Goal: Task Accomplishment & Management: Manage account settings

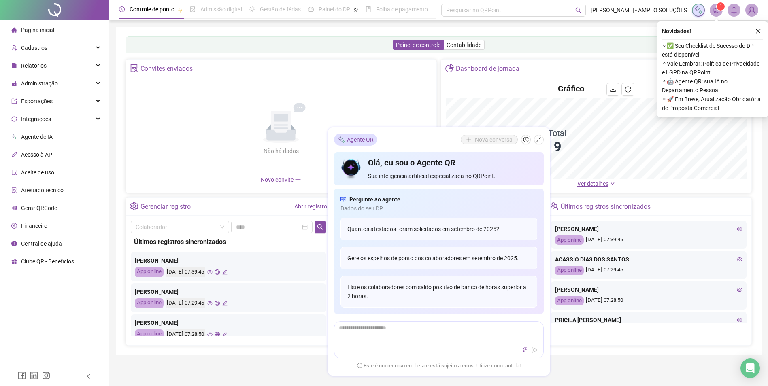
click at [599, 355] on div "Painel de controle Contabilidade Convites enviados Não há dados Não há dados No…" at bounding box center [439, 191] width 646 height 329
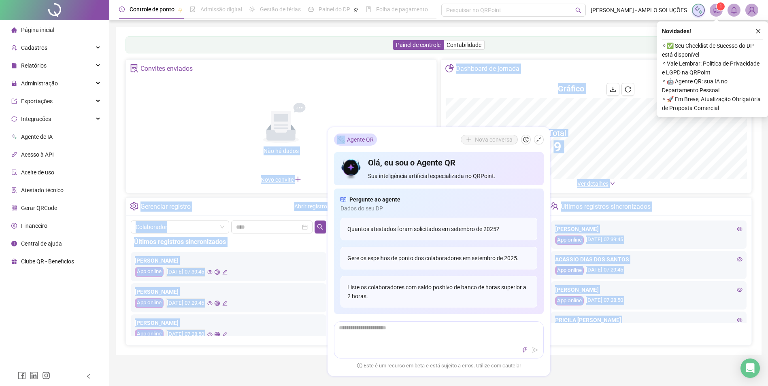
drag, startPoint x: 408, startPoint y: 136, endPoint x: 344, endPoint y: 61, distance: 98.8
click at [344, 61] on div "Controle de ponto Admissão digital Gestão de férias Painel do DP Folha de pagam…" at bounding box center [438, 320] width 659 height 640
drag, startPoint x: 344, startPoint y: 61, endPoint x: 302, endPoint y: 82, distance: 47.2
click at [302, 82] on div "Não há dados Não há dados Novo convite" at bounding box center [281, 133] width 310 height 111
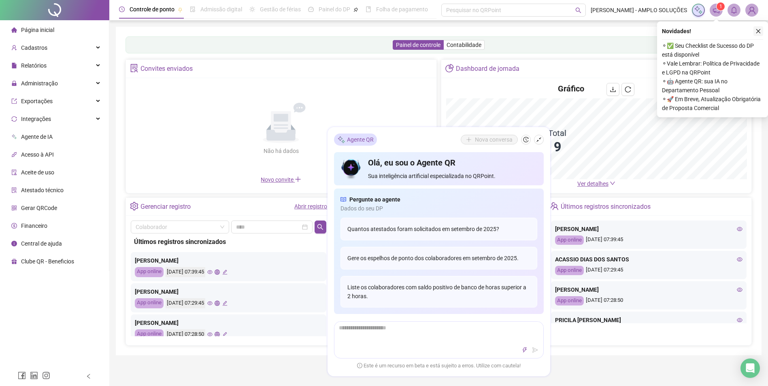
click at [757, 32] on icon "close" at bounding box center [758, 31] width 6 height 6
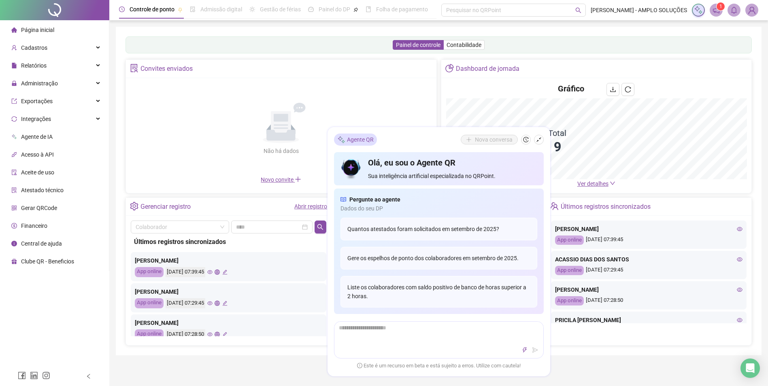
click at [383, 79] on div "Controle de ponto Admissão digital Gestão de férias Painel do DP Folha de pagam…" at bounding box center [438, 320] width 659 height 640
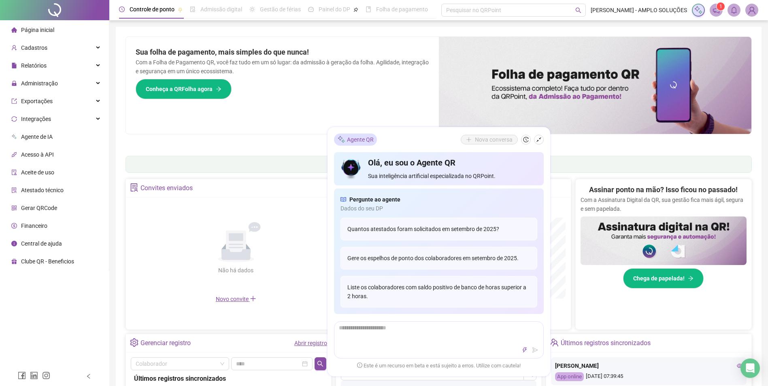
click at [389, 95] on div "Sua folha de pagamento, mais simples do que nunca! Com a Folha de Pagamento QR,…" at bounding box center [282, 85] width 313 height 97
click at [45, 84] on span "Administração" at bounding box center [39, 83] width 37 height 6
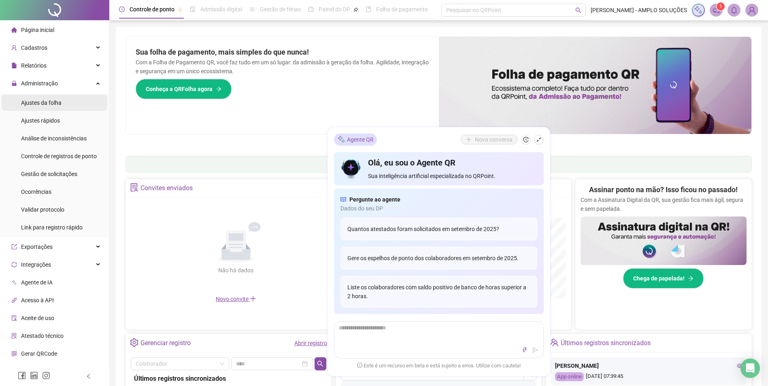
click at [52, 104] on span "Ajustes da folha" at bounding box center [41, 103] width 40 height 6
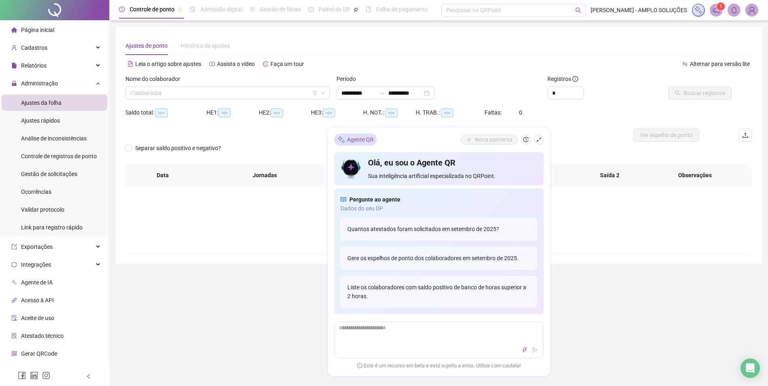
type input "**********"
click at [538, 141] on icon "shrink" at bounding box center [539, 140] width 6 height 6
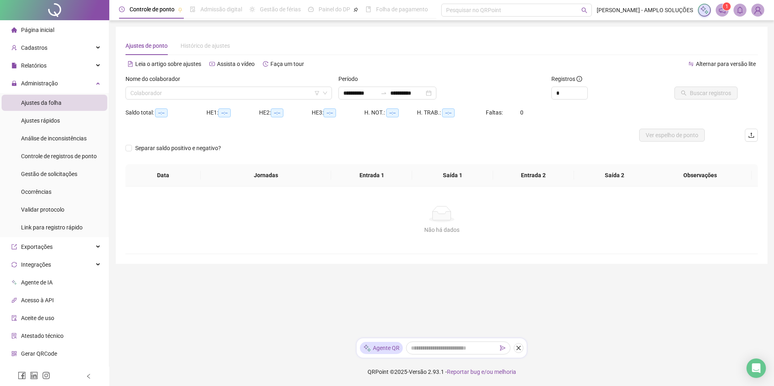
click at [206, 81] on div "Nome do colaborador" at bounding box center [228, 80] width 206 height 12
click at [196, 89] on input "search" at bounding box center [224, 93] width 189 height 12
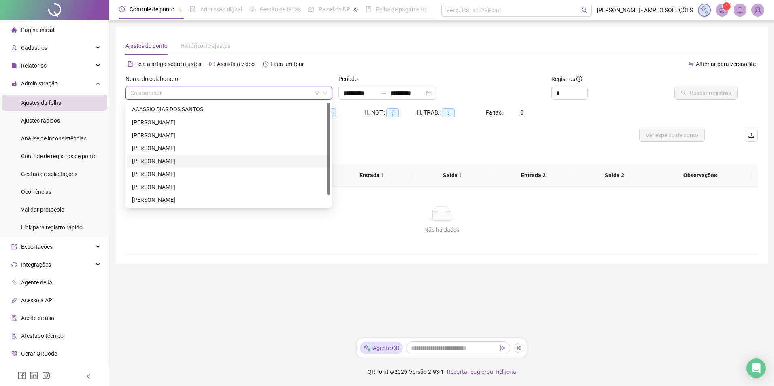
click at [172, 158] on div "[PERSON_NAME]" at bounding box center [228, 161] width 193 height 9
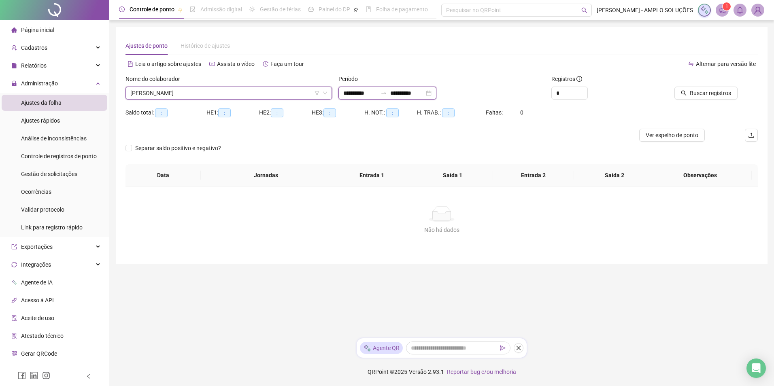
click at [353, 93] on input "**********" at bounding box center [360, 93] width 34 height 9
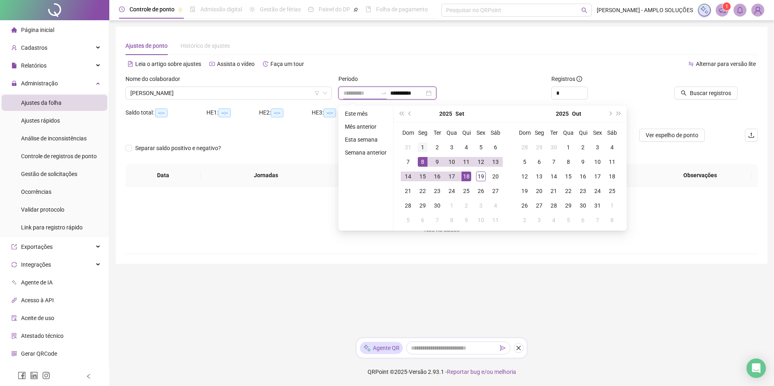
type input "**********"
click at [427, 151] on td "1" at bounding box center [422, 147] width 15 height 15
type input "**********"
click at [482, 178] on div "19" at bounding box center [481, 177] width 10 height 10
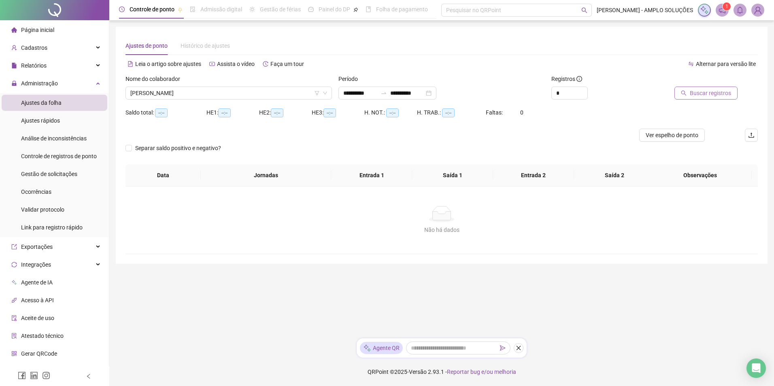
click at [696, 93] on span "Buscar registros" at bounding box center [710, 93] width 41 height 9
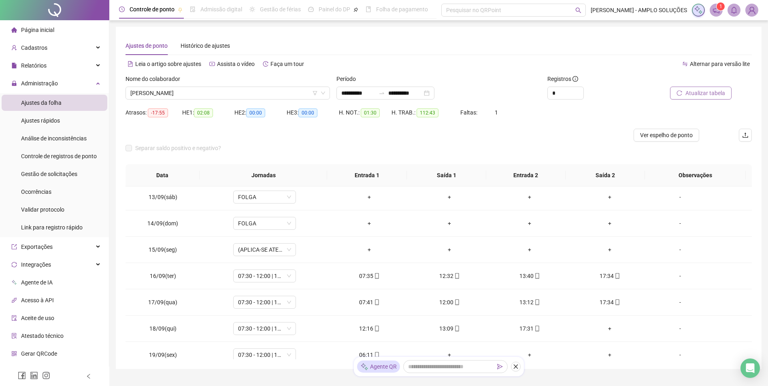
scroll to position [327, 0]
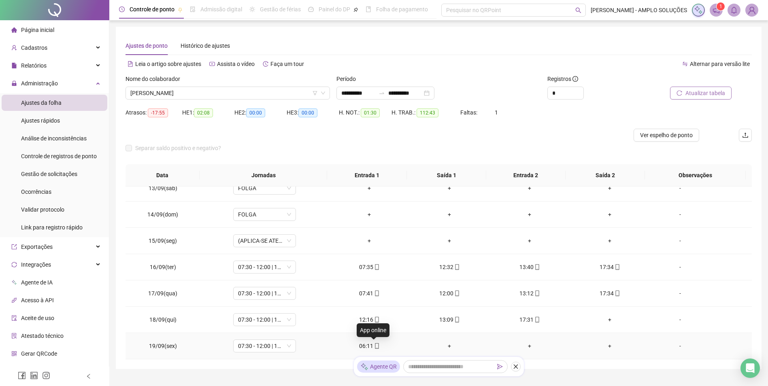
click at [374, 345] on icon "mobile" at bounding box center [377, 346] width 6 height 6
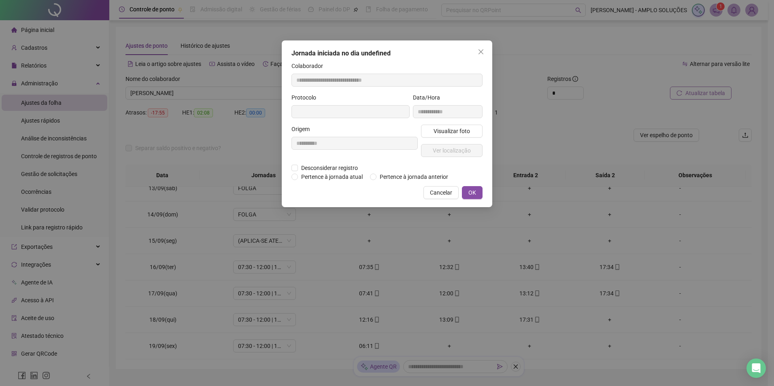
type input "**********"
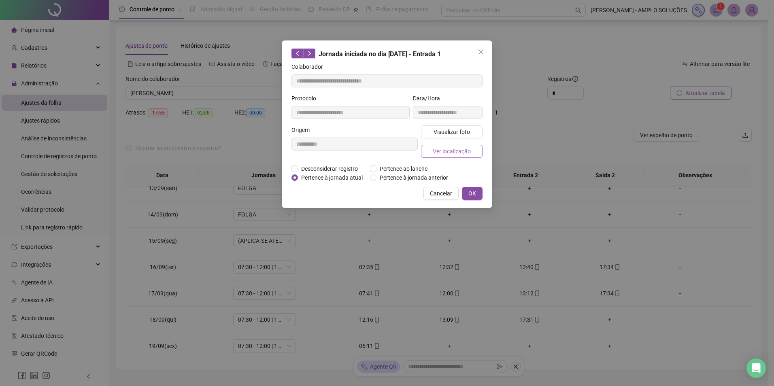
click at [447, 155] on span "Ver localização" at bounding box center [452, 151] width 38 height 9
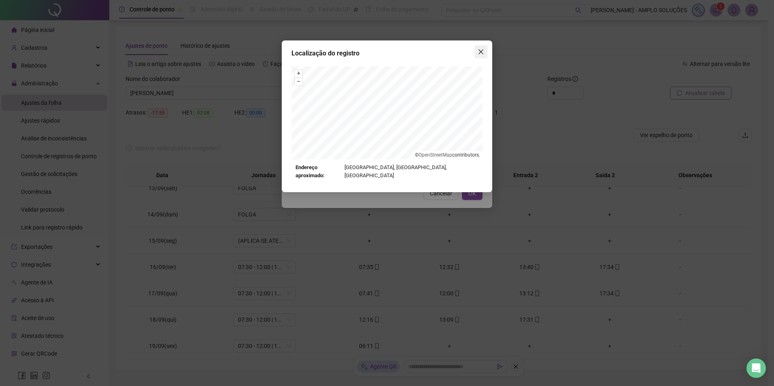
click at [481, 56] on button "Close" at bounding box center [480, 51] width 13 height 13
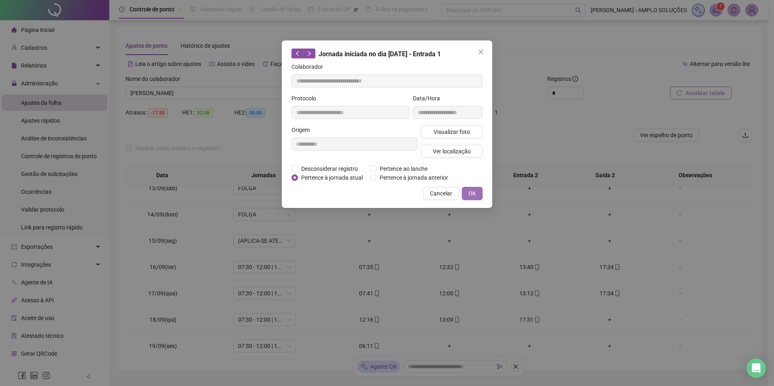
click at [470, 194] on span "OK" at bounding box center [472, 193] width 8 height 9
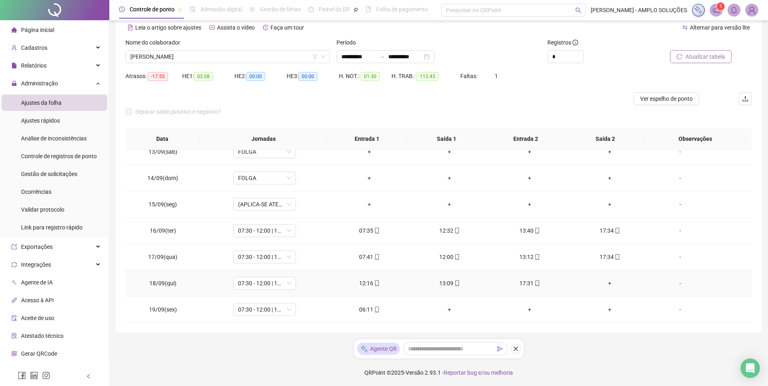
scroll to position [37, 0]
click at [374, 282] on icon "mobile" at bounding box center [377, 283] width 6 height 6
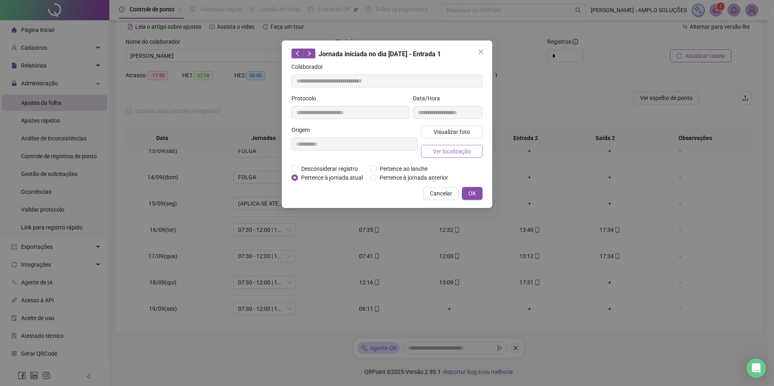
type input "**********"
click at [455, 153] on span "Ver localização" at bounding box center [452, 151] width 38 height 9
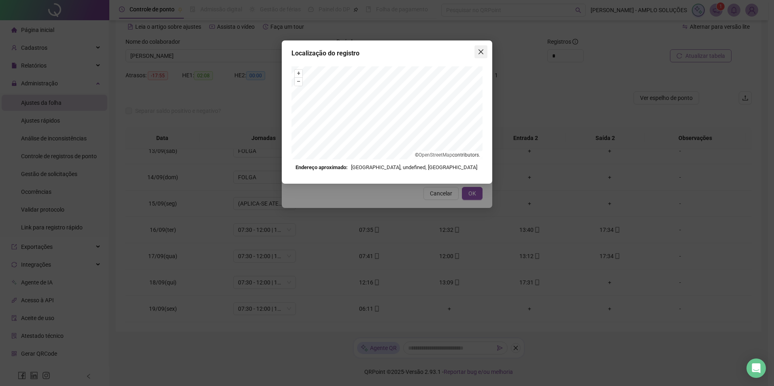
click at [477, 49] on span "Close" at bounding box center [480, 52] width 13 height 6
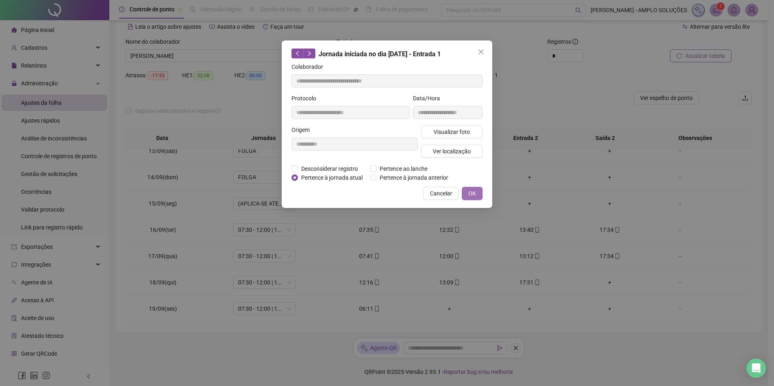
click at [474, 192] on span "OK" at bounding box center [472, 193] width 8 height 9
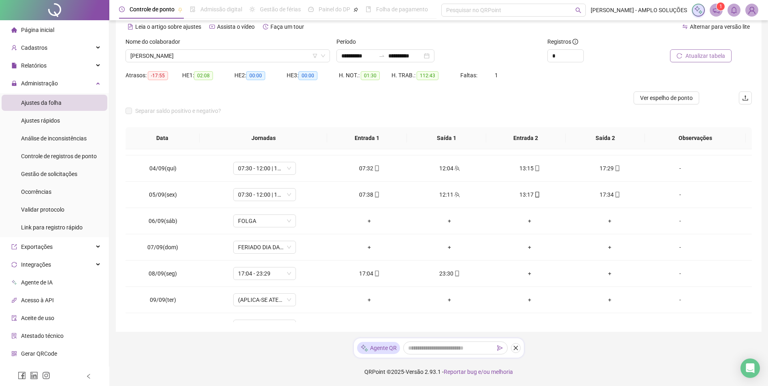
scroll to position [44, 0]
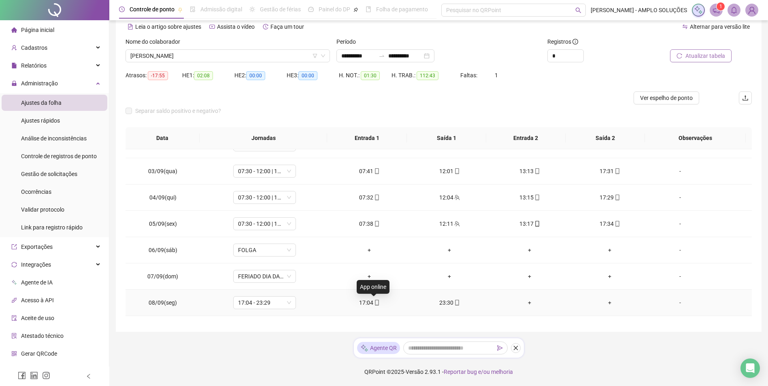
click at [374, 304] on icon "mobile" at bounding box center [377, 303] width 6 height 6
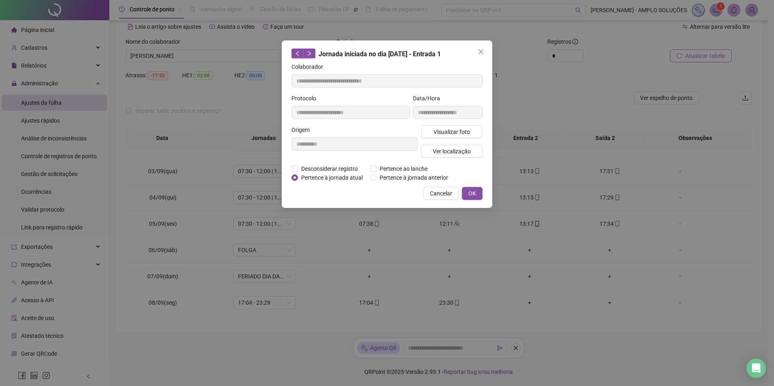
type input "**********"
click at [452, 153] on span "Ver localização" at bounding box center [452, 151] width 38 height 9
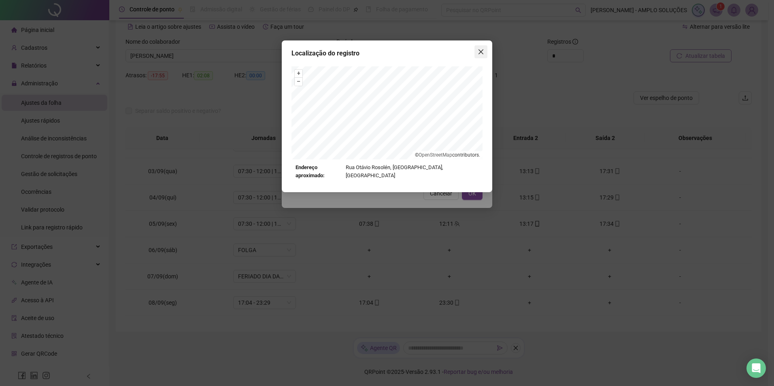
click at [480, 49] on icon "close" at bounding box center [481, 52] width 6 height 6
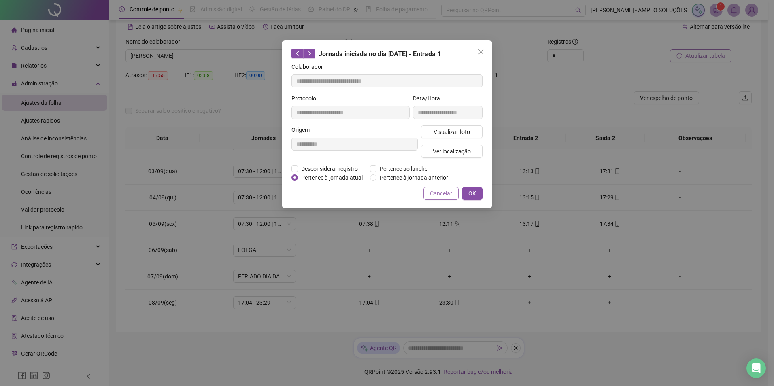
click at [447, 194] on span "Cancelar" at bounding box center [441, 193] width 22 height 9
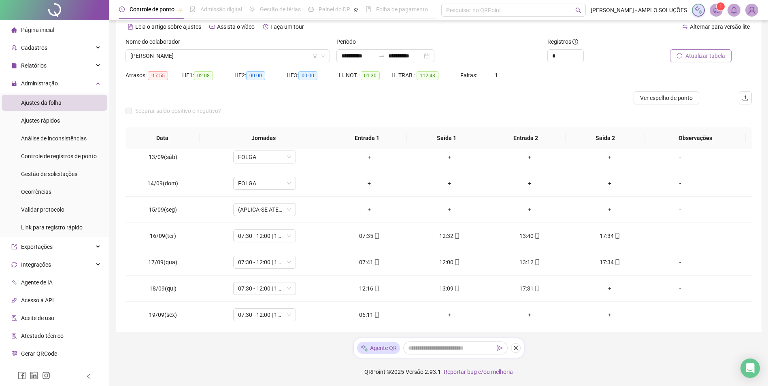
scroll to position [327, 0]
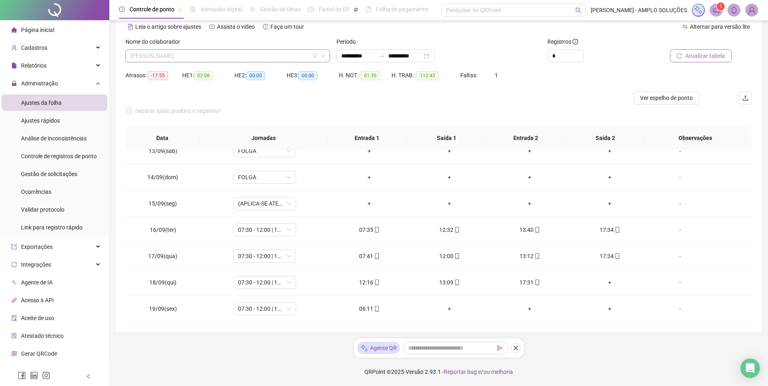
click at [242, 57] on span "[PERSON_NAME]" at bounding box center [227, 56] width 195 height 12
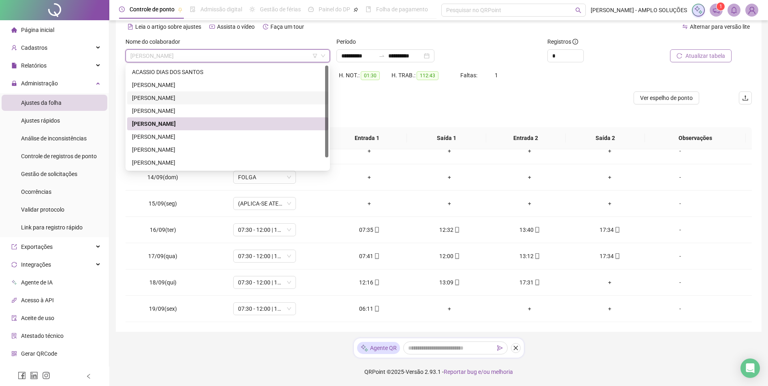
click at [195, 97] on div "[PERSON_NAME]" at bounding box center [227, 97] width 191 height 9
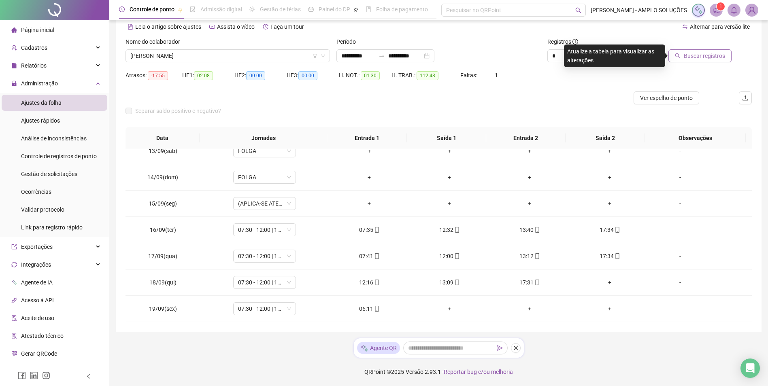
click at [676, 57] on icon "search" at bounding box center [678, 56] width 6 height 6
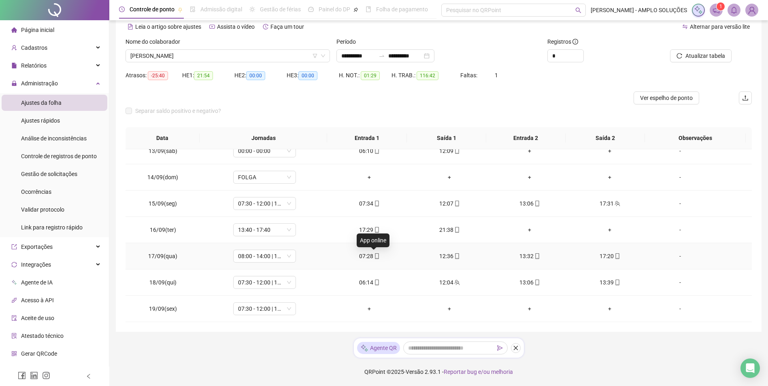
click at [374, 255] on icon "mobile" at bounding box center [377, 256] width 6 height 6
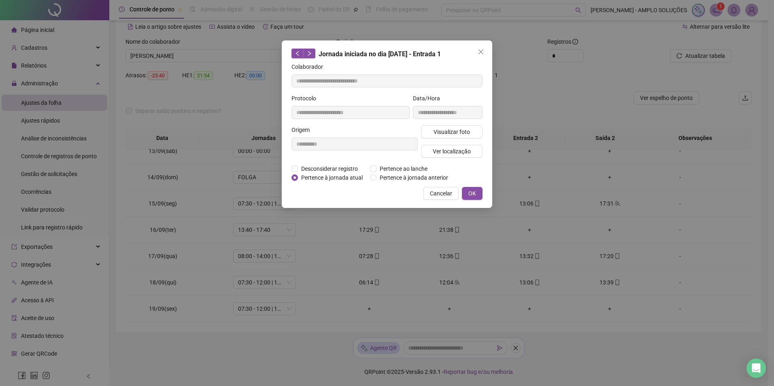
type input "**********"
click at [457, 150] on span "Ver localização" at bounding box center [452, 151] width 38 height 9
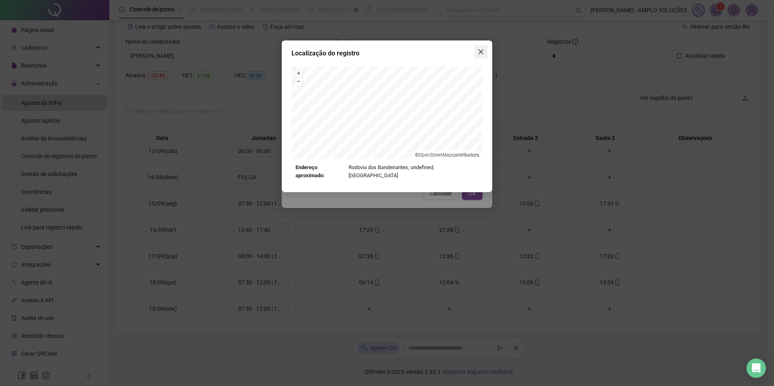
click at [484, 50] on icon "close" at bounding box center [481, 52] width 6 height 6
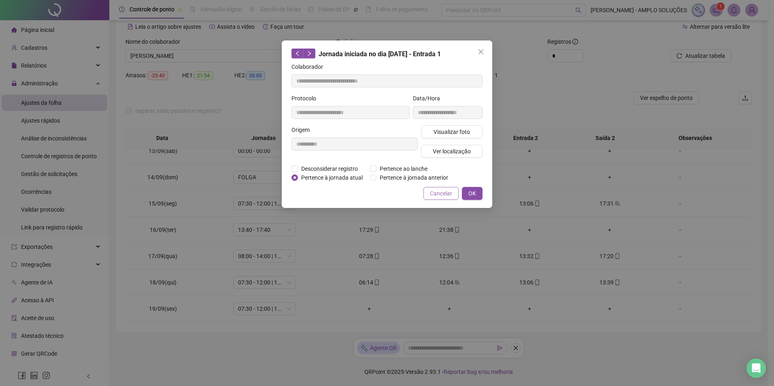
click at [453, 193] on button "Cancelar" at bounding box center [440, 193] width 35 height 13
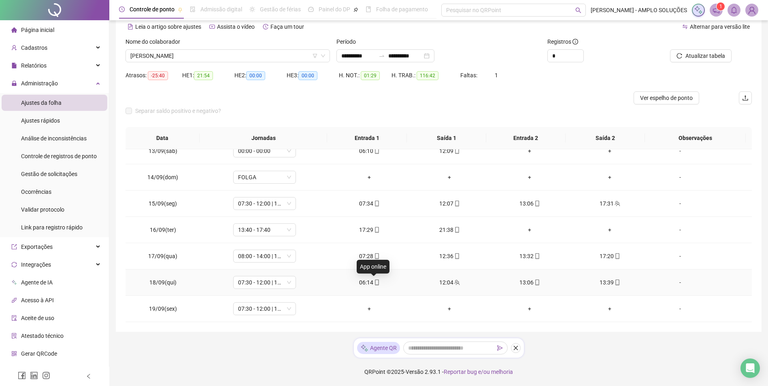
click at [374, 281] on icon "mobile" at bounding box center [377, 283] width 6 height 6
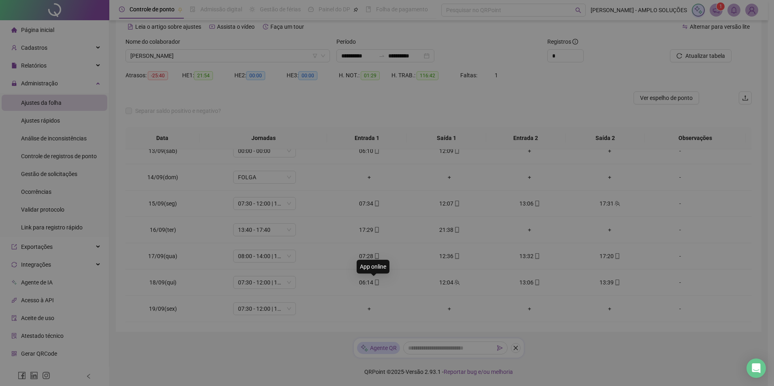
type input "**********"
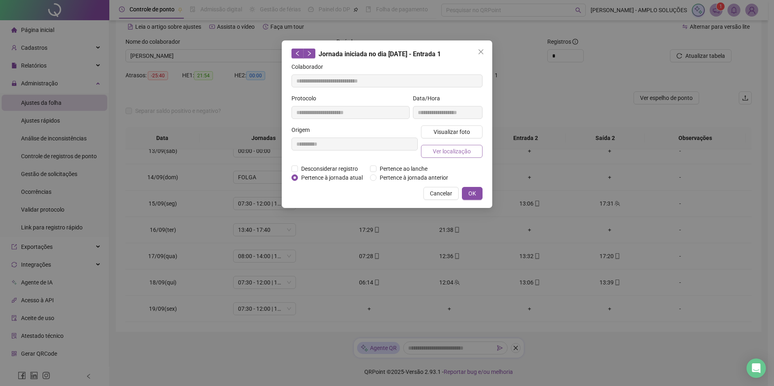
click at [456, 152] on span "Ver localização" at bounding box center [452, 151] width 38 height 9
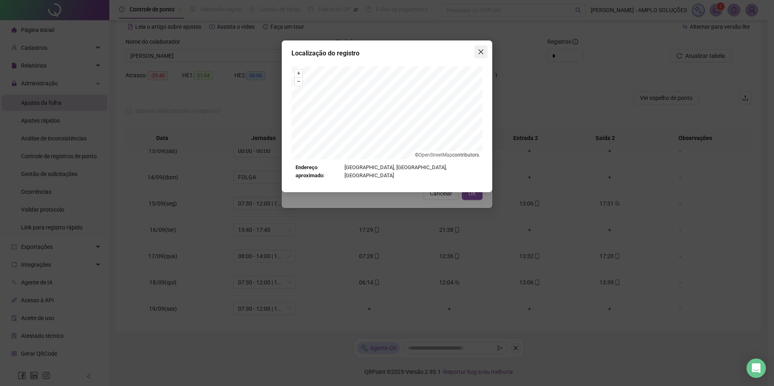
click at [478, 53] on icon "close" at bounding box center [481, 52] width 6 height 6
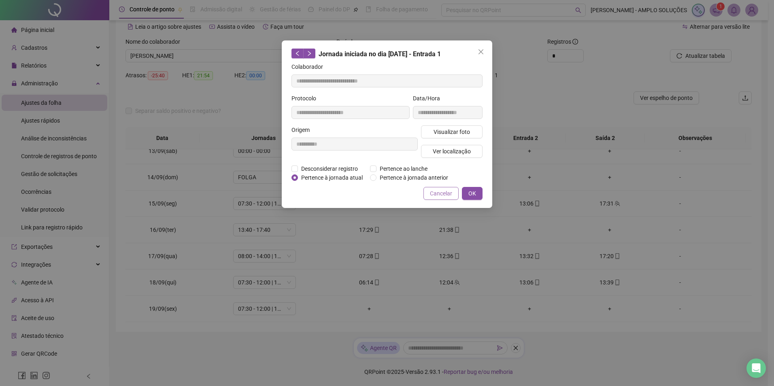
click at [442, 194] on span "Cancelar" at bounding box center [441, 193] width 22 height 9
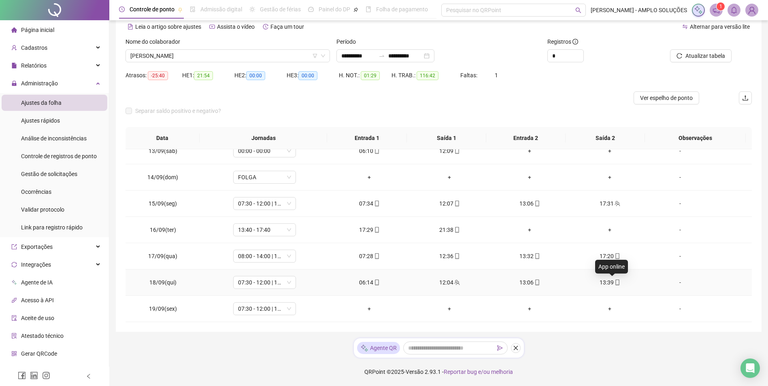
click at [614, 285] on span at bounding box center [617, 282] width 6 height 6
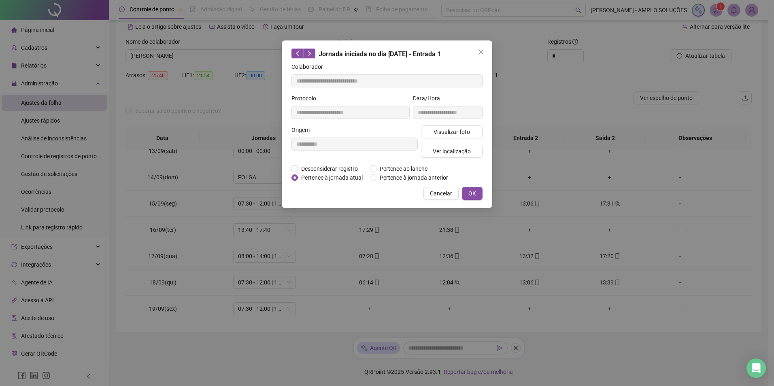
type input "**********"
click at [445, 153] on span "Ver localização" at bounding box center [452, 151] width 38 height 9
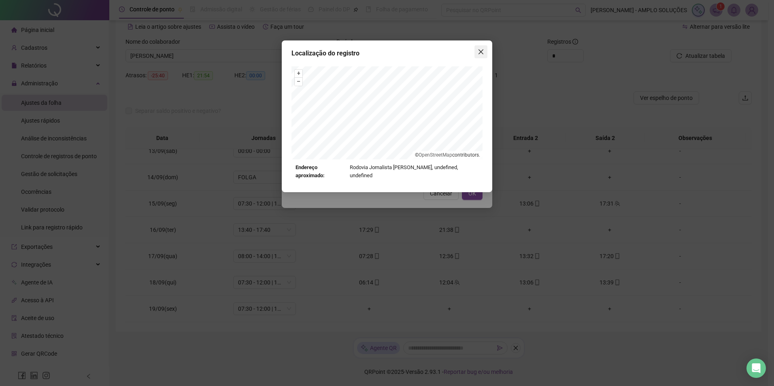
click at [484, 52] on span "Close" at bounding box center [480, 52] width 13 height 6
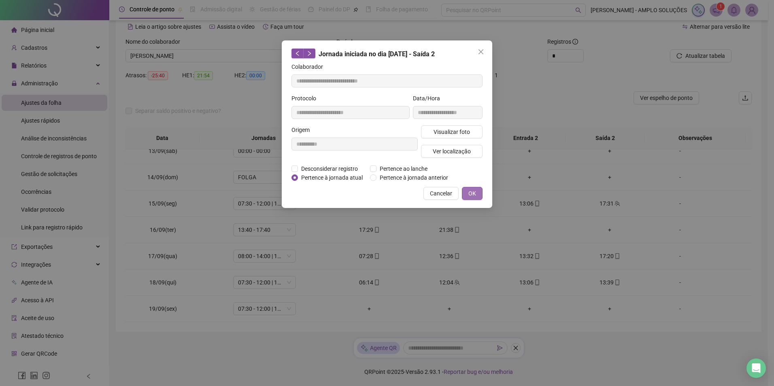
click at [482, 193] on button "OK" at bounding box center [472, 193] width 21 height 13
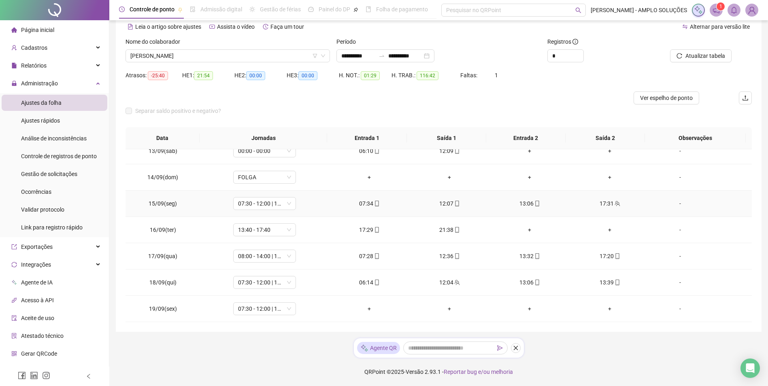
scroll to position [125, 0]
